Goal: Task Accomplishment & Management: Use online tool/utility

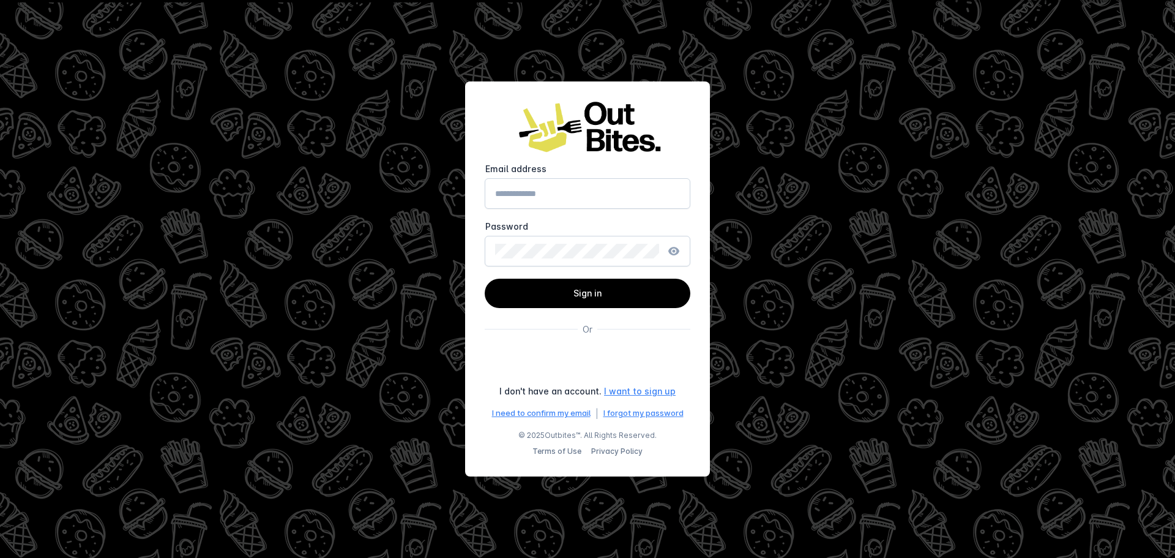
type input "**********"
click at [584, 261] on div "Password" at bounding box center [577, 250] width 164 height 29
click at [579, 288] on span "Sign in" at bounding box center [587, 293] width 28 height 10
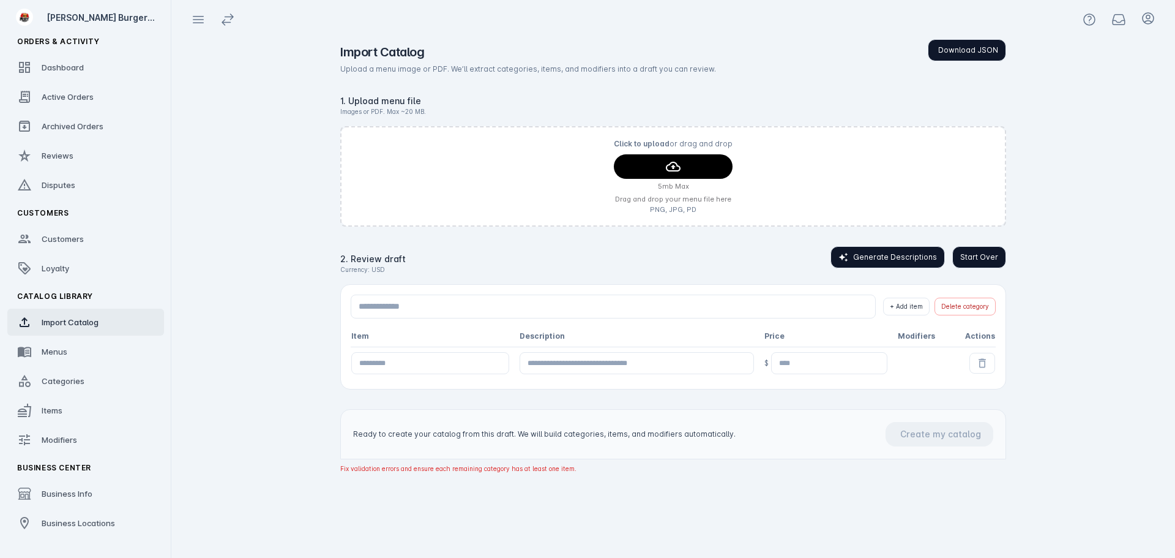
click at [1110, 217] on app-catalog-import "Import Catalog Download JSON Upload a menu image or PDF. We’ll extract categori…" at bounding box center [673, 298] width 1004 height 518
click at [971, 259] on span "Start Over" at bounding box center [979, 257] width 38 height 11
drag, startPoint x: 977, startPoint y: 253, endPoint x: 1171, endPoint y: 248, distance: 193.5
click at [978, 253] on span "Start Over" at bounding box center [979, 257] width 38 height 11
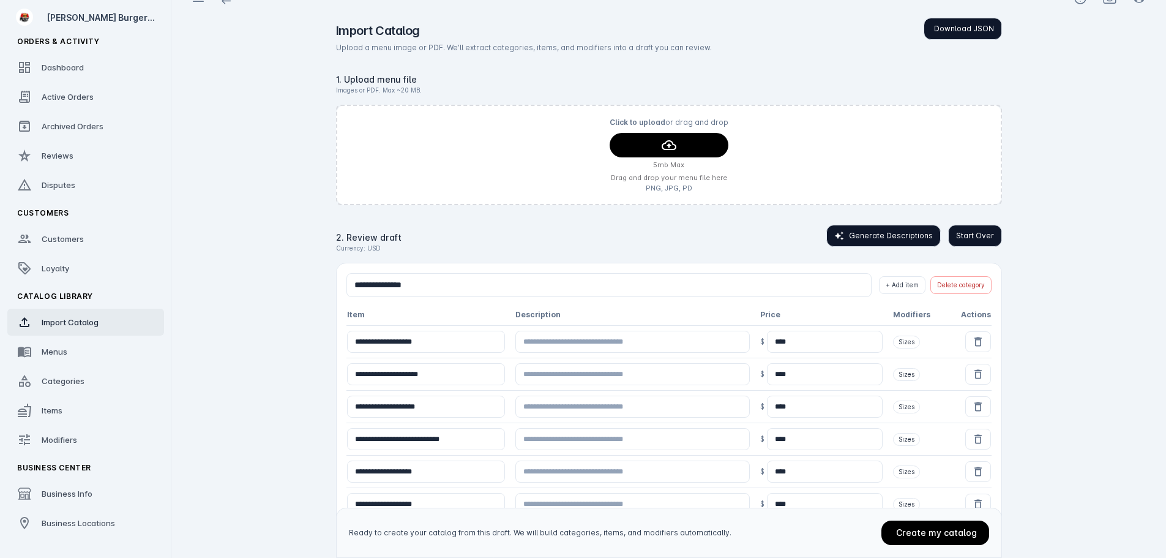
scroll to position [6, 0]
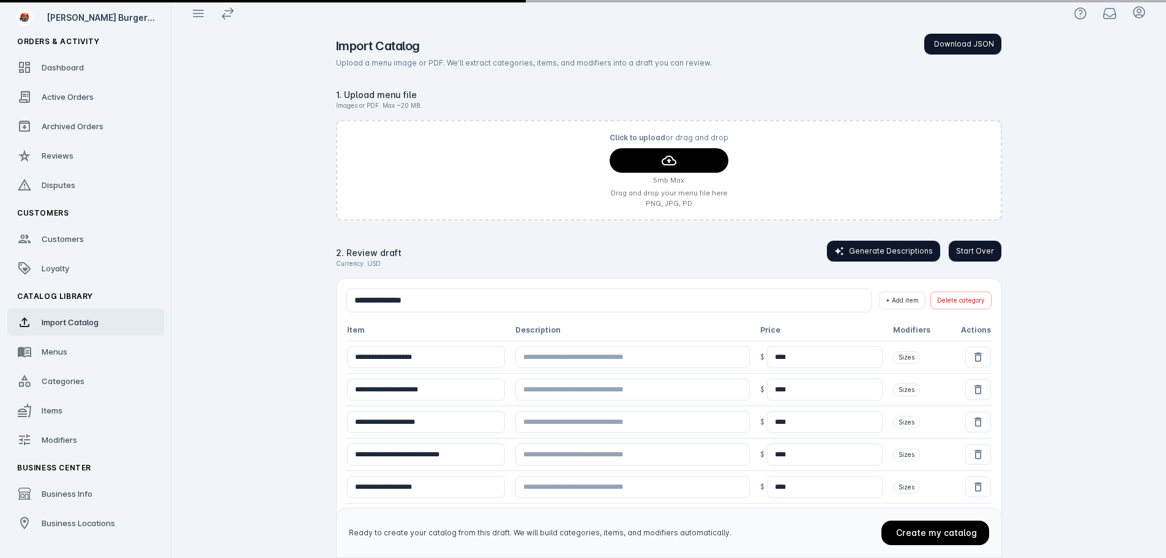
click at [969, 256] on span "Start Over" at bounding box center [975, 250] width 38 height 11
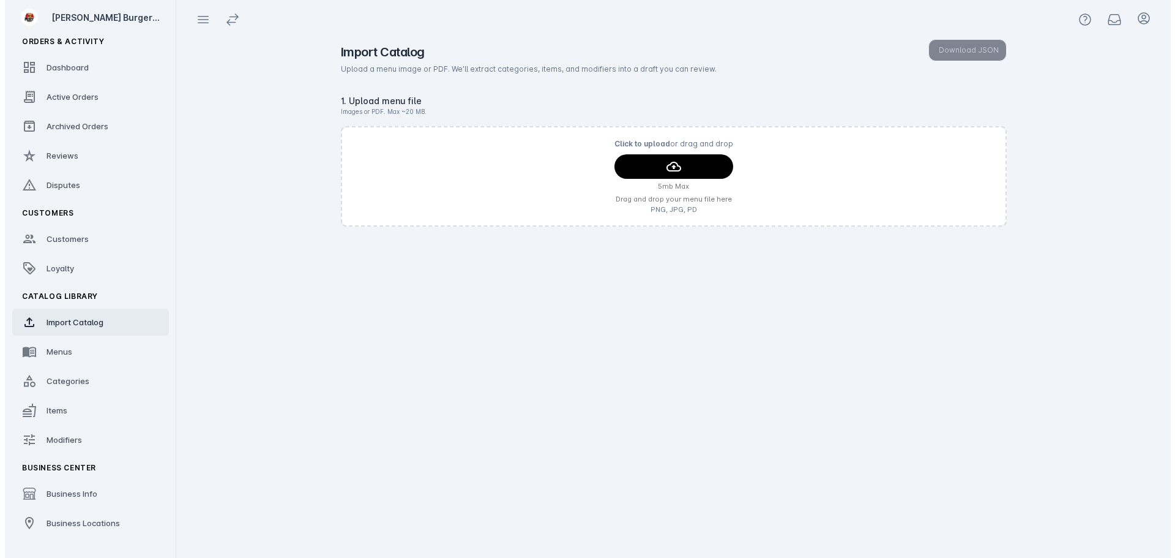
scroll to position [0, 0]
click at [952, 322] on div "Import Catalog Download JSON Upload a menu image or PDF. We’ll extract categori…" at bounding box center [673, 298] width 705 height 518
